Goal: Information Seeking & Learning: Learn about a topic

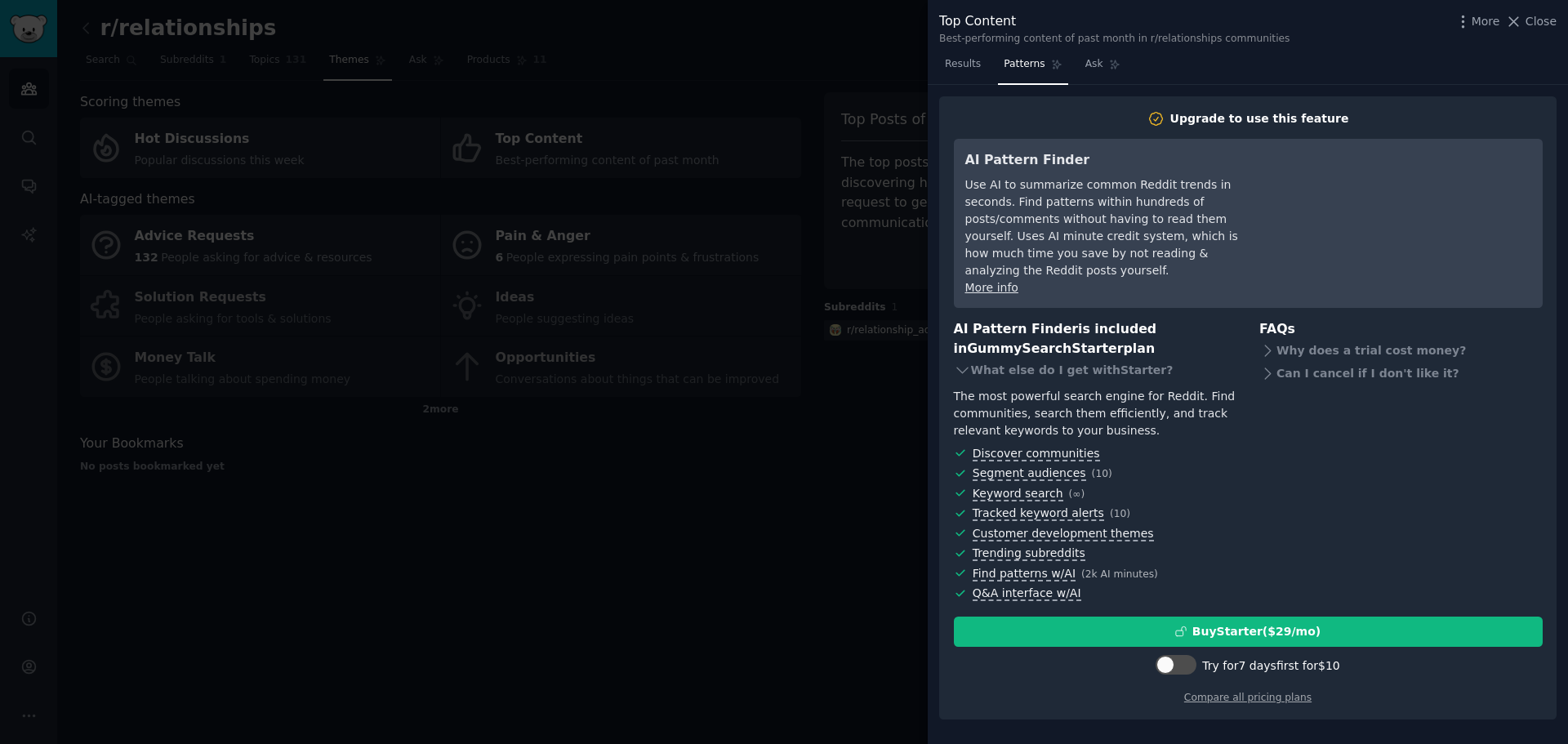
click at [597, 520] on div at bounding box center [784, 372] width 1568 height 744
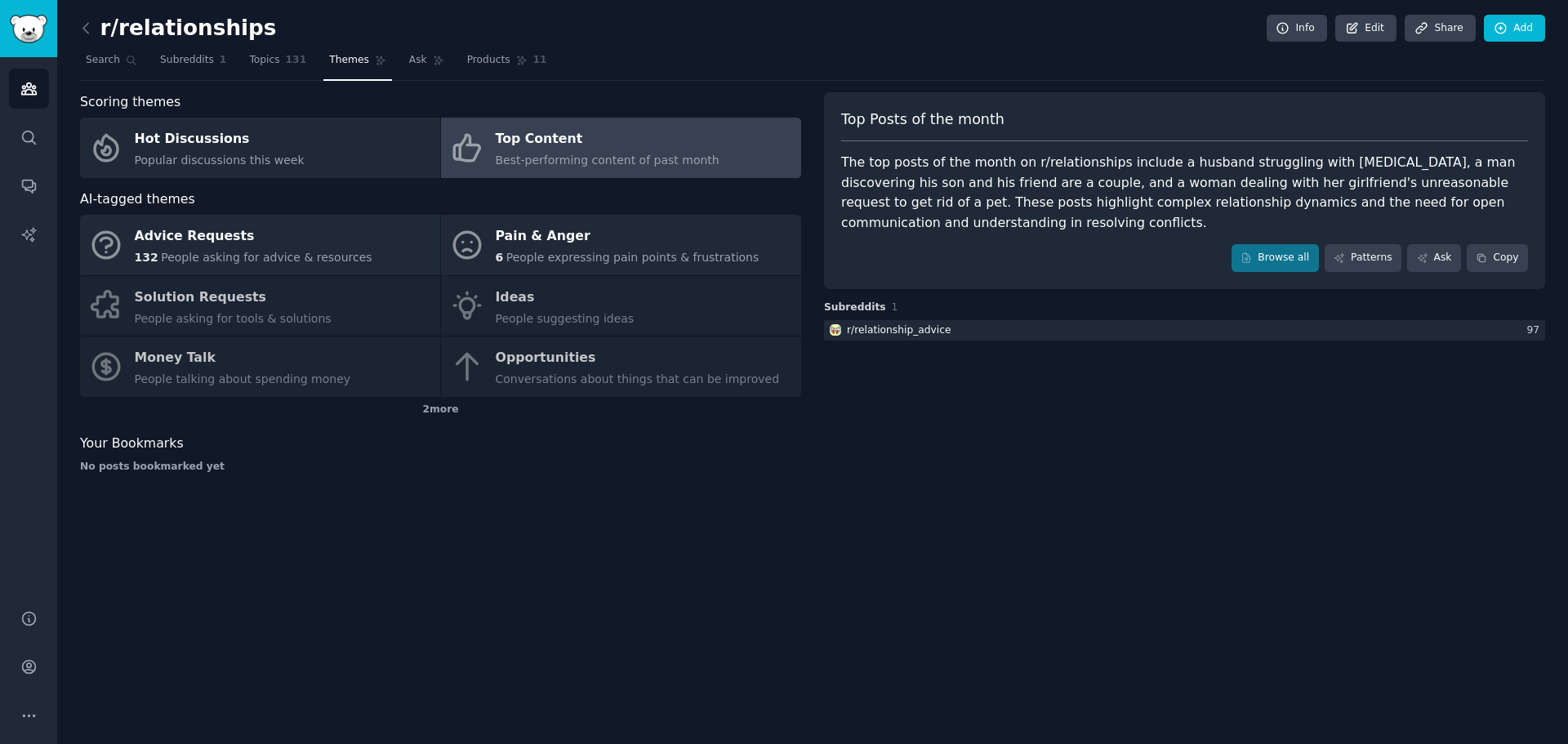
click at [171, 297] on div "Advice Requests 132 People asking for advice & resources Pain & Anger 6 People …" at bounding box center [441, 306] width 721 height 182
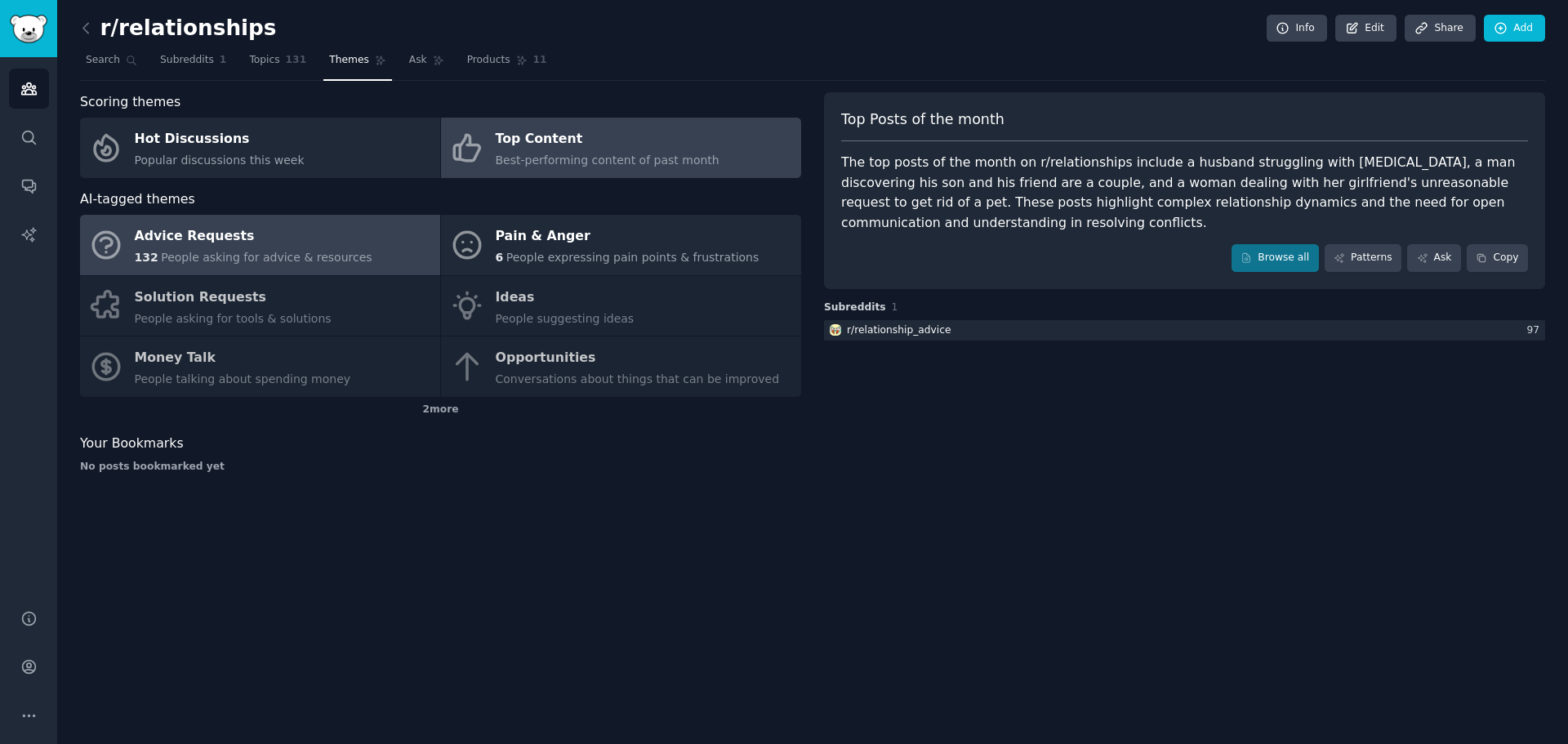
click at [185, 236] on div "Advice Requests" at bounding box center [254, 237] width 238 height 26
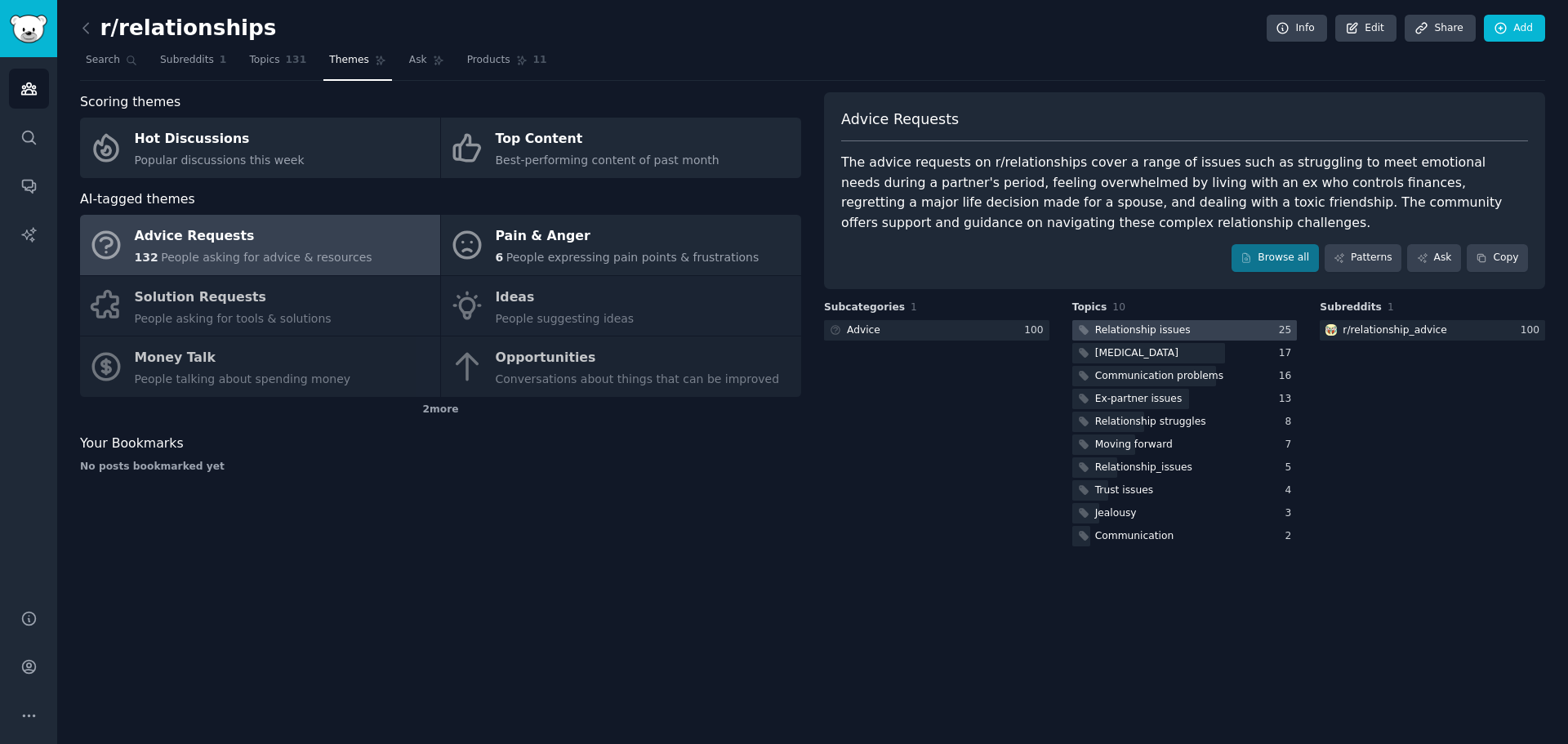
click at [1126, 332] on div "Relationship issues" at bounding box center [1142, 331] width 95 height 15
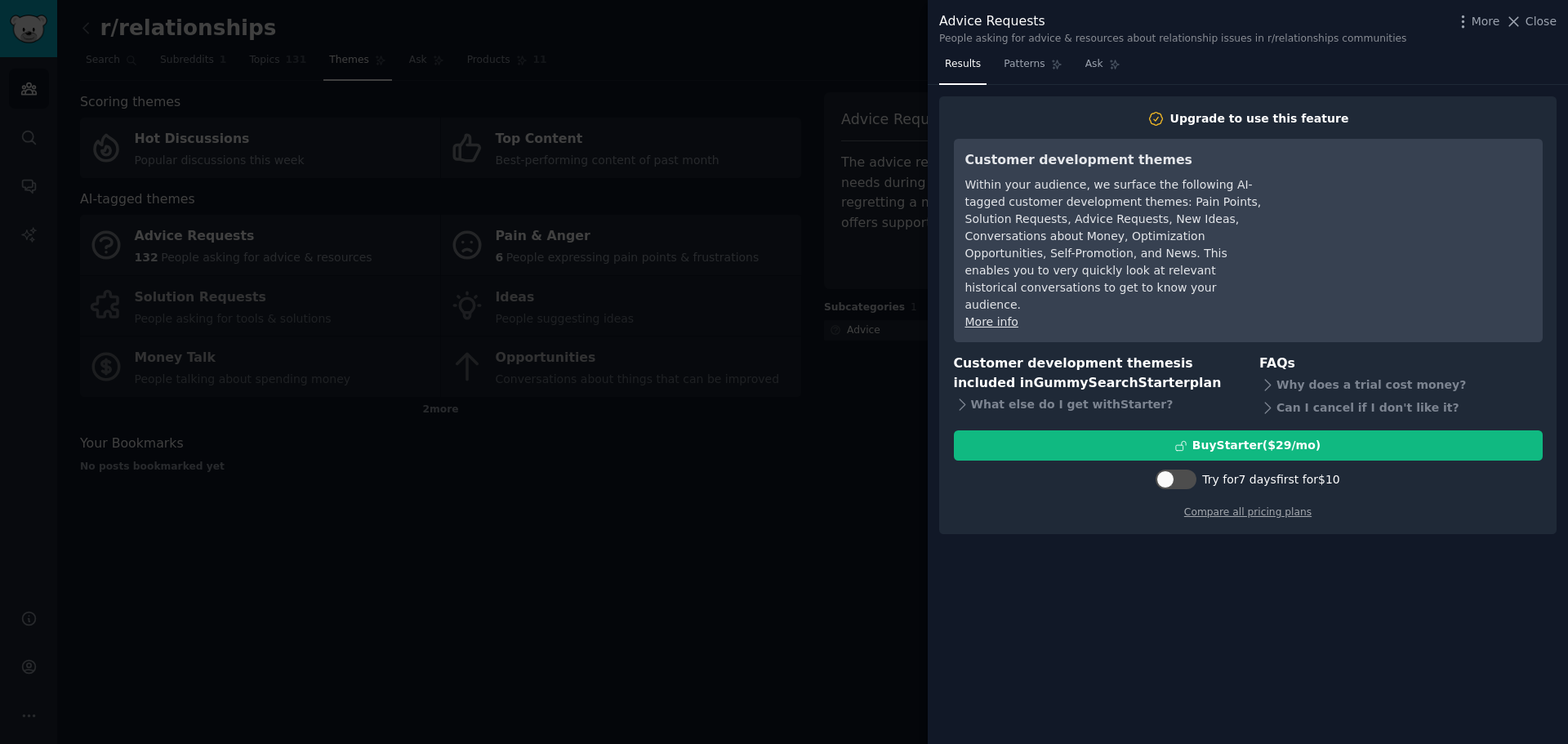
click at [686, 524] on div at bounding box center [784, 372] width 1568 height 744
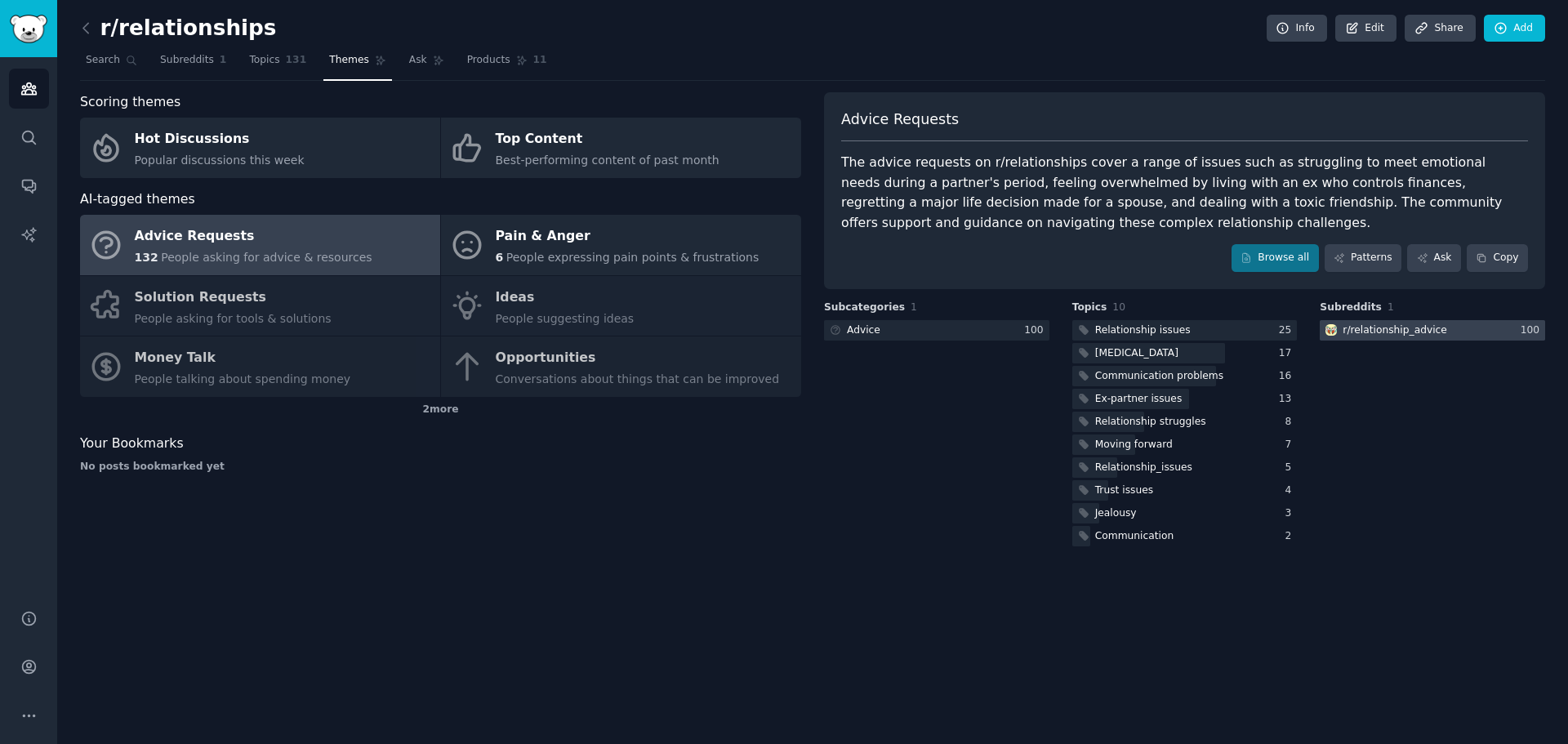
click at [1344, 331] on div "r/ relationship_advice" at bounding box center [1394, 331] width 105 height 15
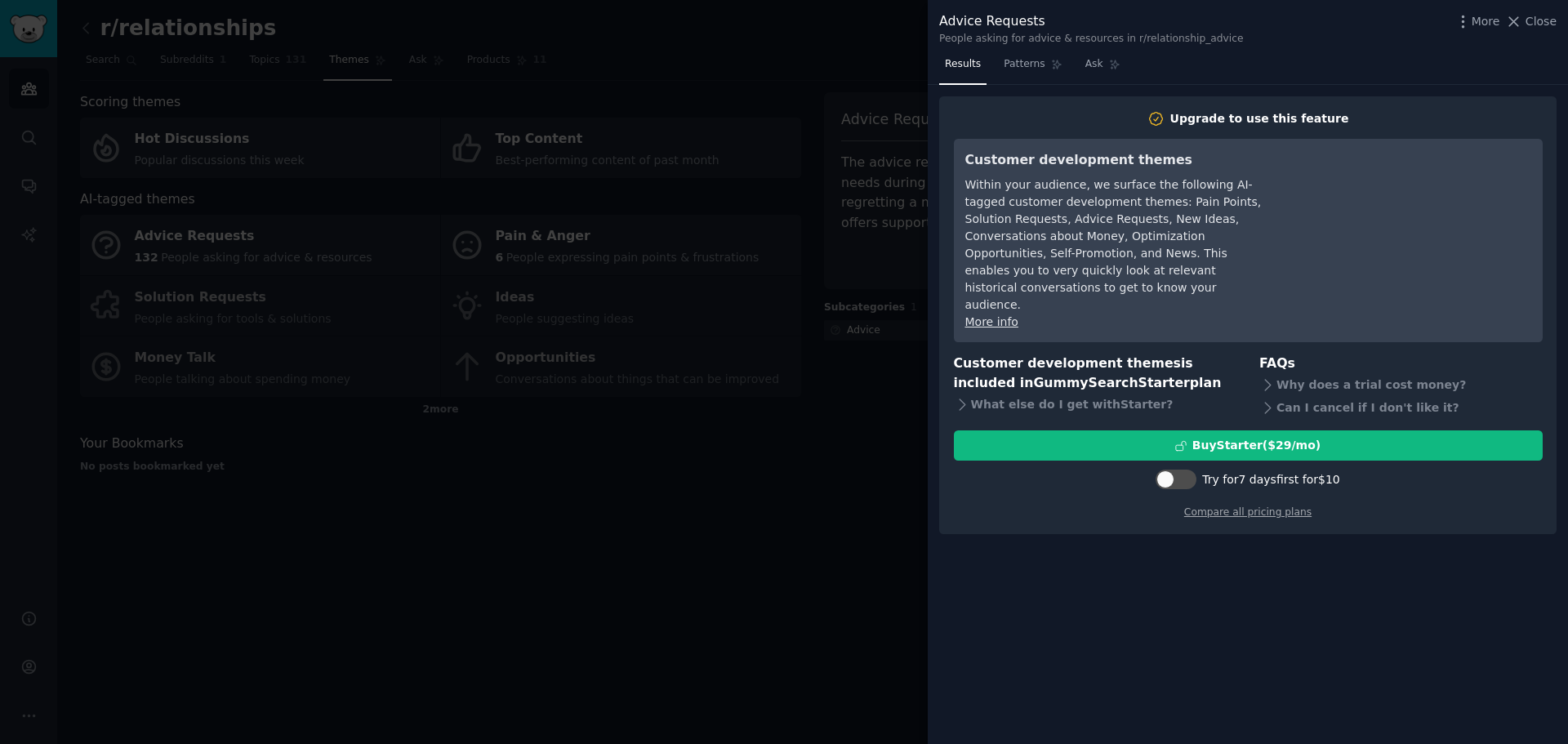
click at [602, 510] on div at bounding box center [784, 372] width 1568 height 744
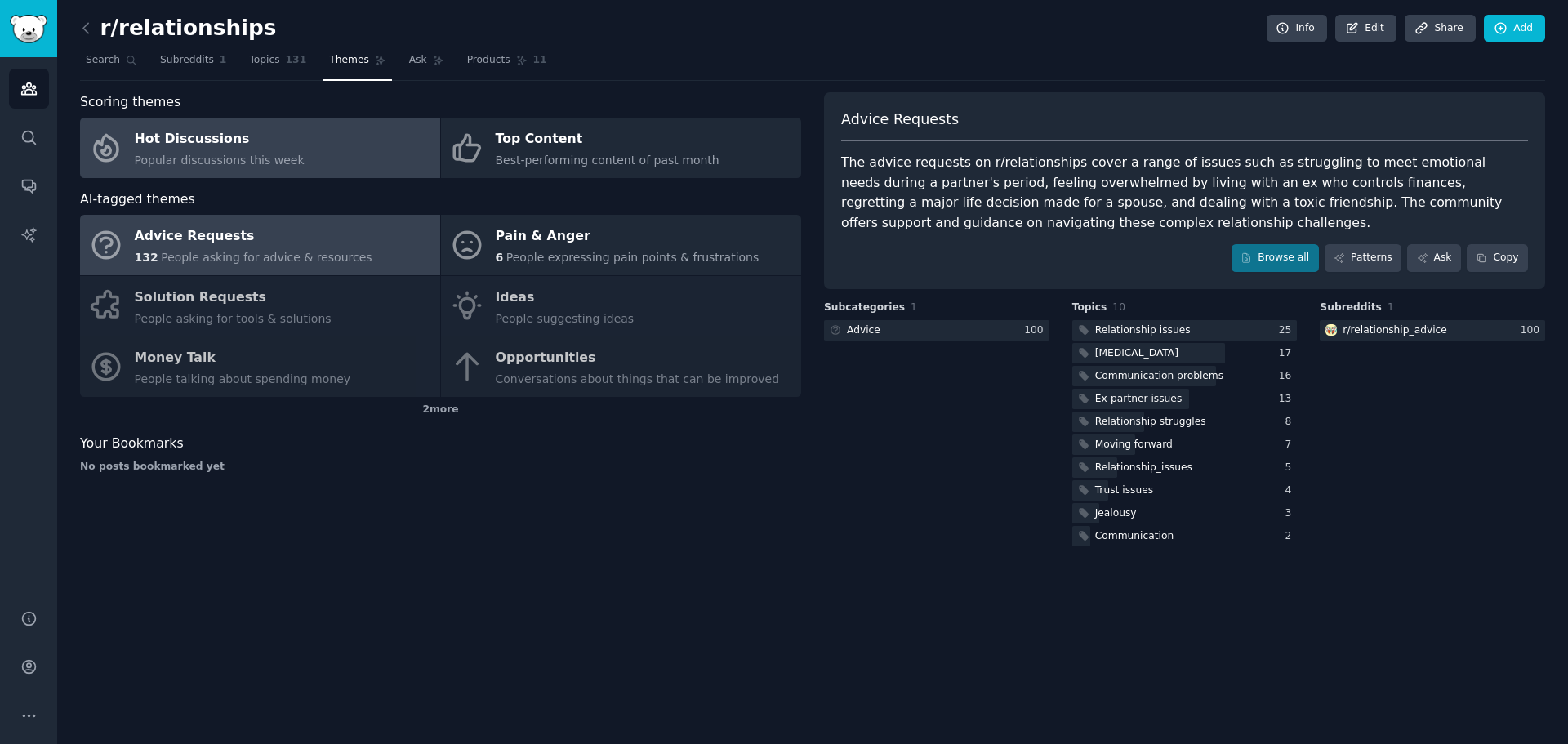
click at [263, 139] on div "Hot Discussions" at bounding box center [220, 140] width 170 height 26
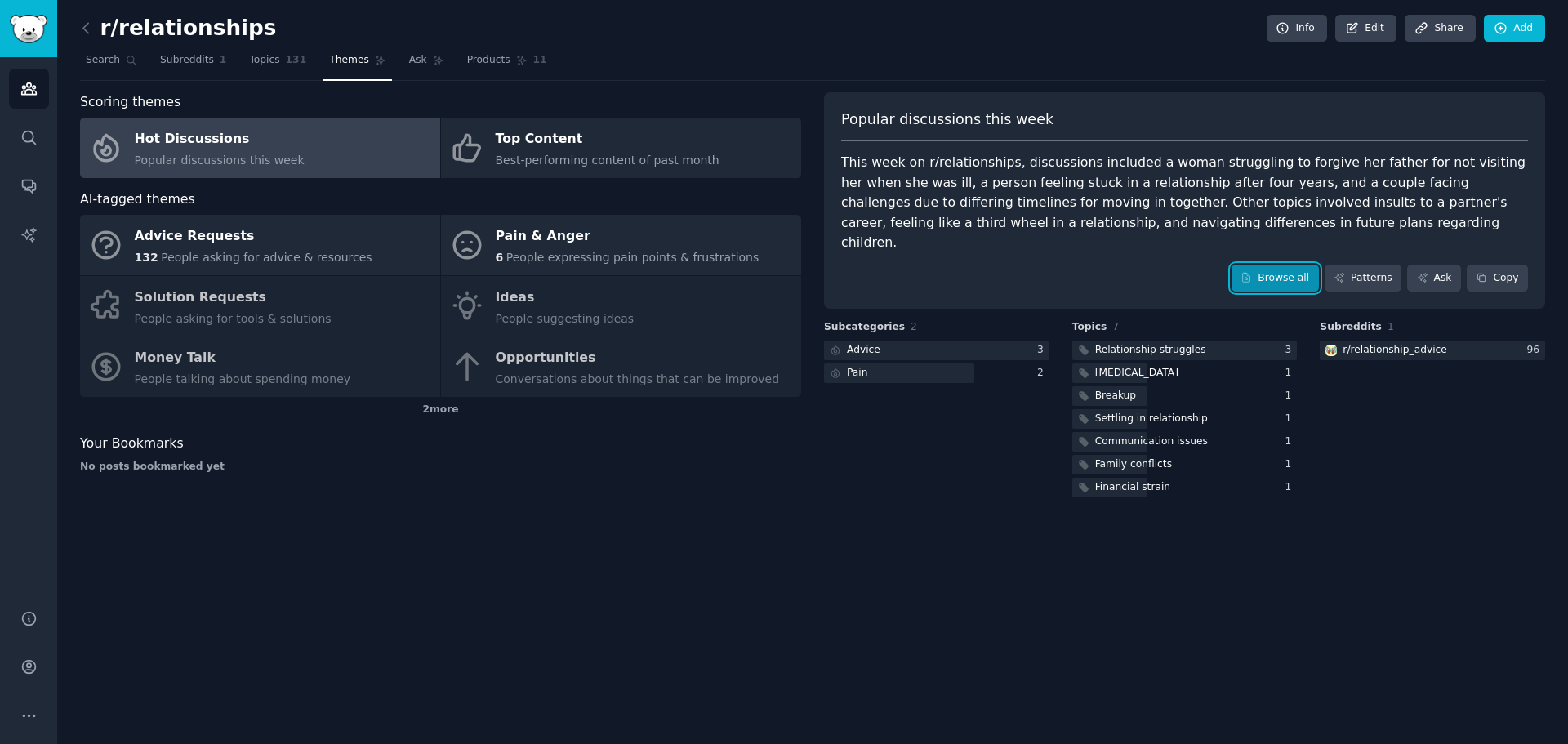
click at [1297, 264] on link "Browse all" at bounding box center [1275, 278] width 88 height 27
